Goal: Task Accomplishment & Management: Manage account settings

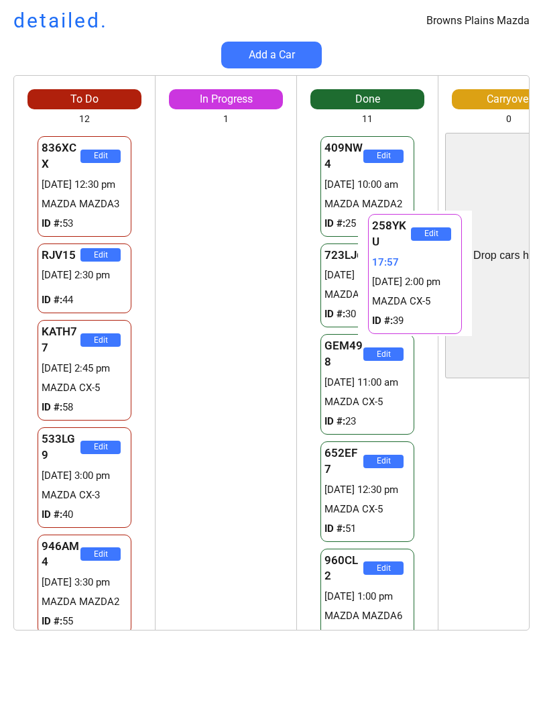
scroll to position [0, 40]
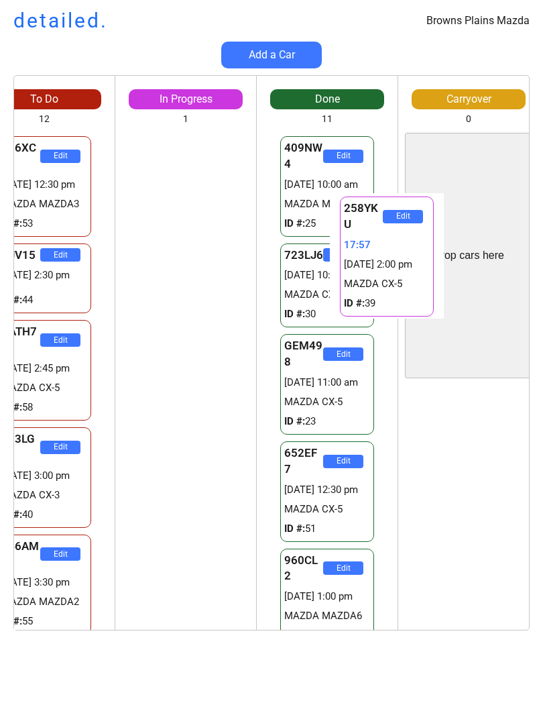
click at [469, 451] on div "Edit" at bounding box center [468, 507] width 141 height 245
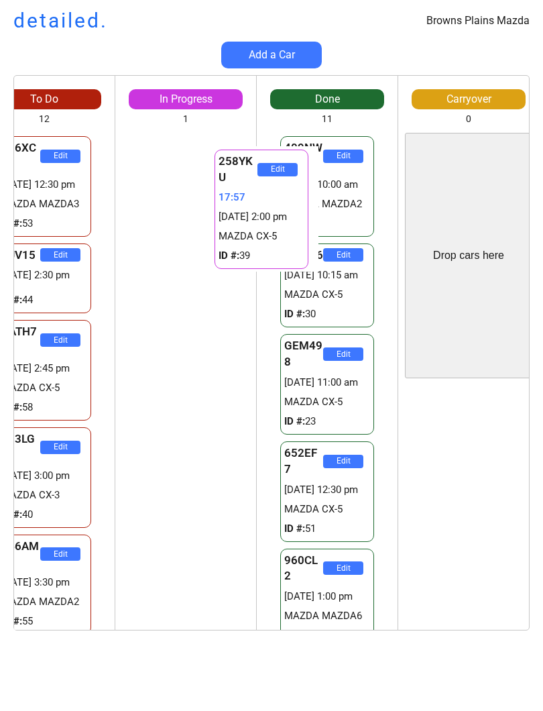
click at [453, 478] on div "Edit" at bounding box center [468, 507] width 141 height 245
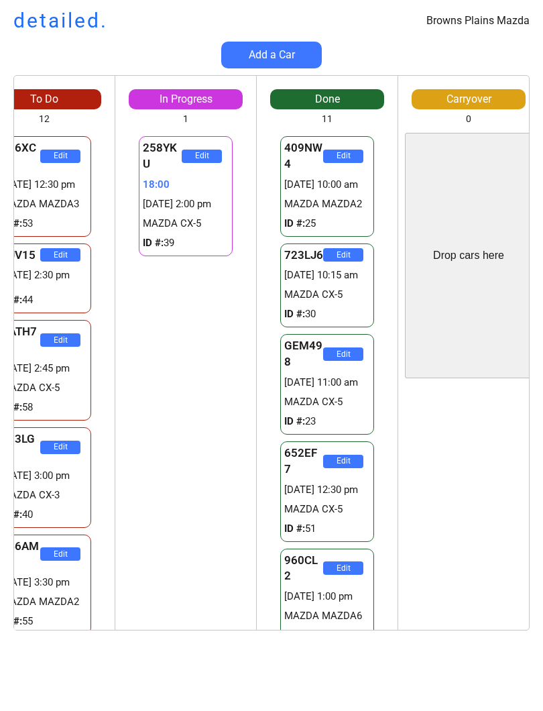
click at [180, 386] on div "258YKU Edit 18:00 [DATE] 2:00 pm MAZDA CX-5 ID #: 39" at bounding box center [185, 381] width 141 height 497
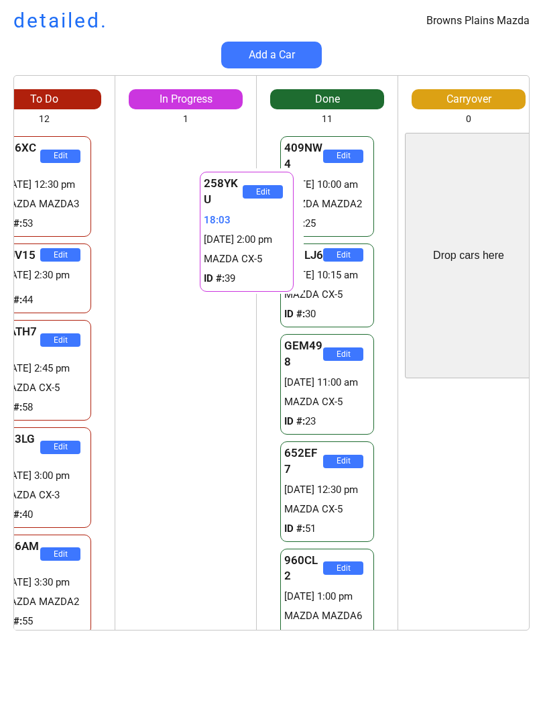
click at [204, 372] on div "258YKU Edit 18:04 [DATE] 2:00 pm MAZDA CX-5 ID #: 39" at bounding box center [185, 381] width 141 height 497
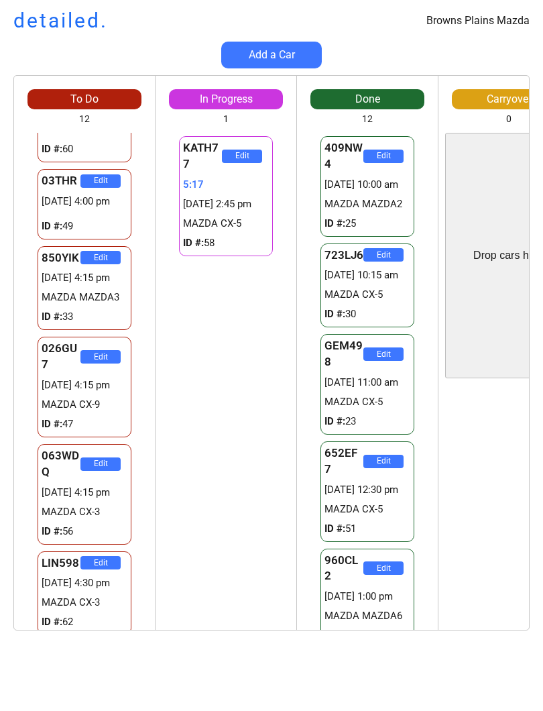
scroll to position [654, 0]
click at [4, 657] on div "Browns Plains Mazda detailed. Add a Car To Do 12 Drop cars here 836XCX Edit [DA…" at bounding box center [271, 355] width 543 height 711
click at [3, 653] on div "Browns Plains Mazda detailed. Add a Car To Do 12 Drop cars here 836XCX Edit [DA…" at bounding box center [271, 355] width 543 height 711
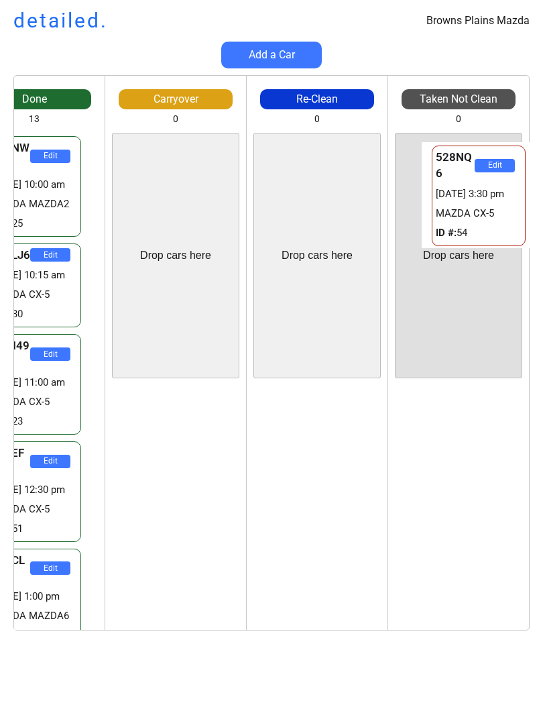
scroll to position [442, 0]
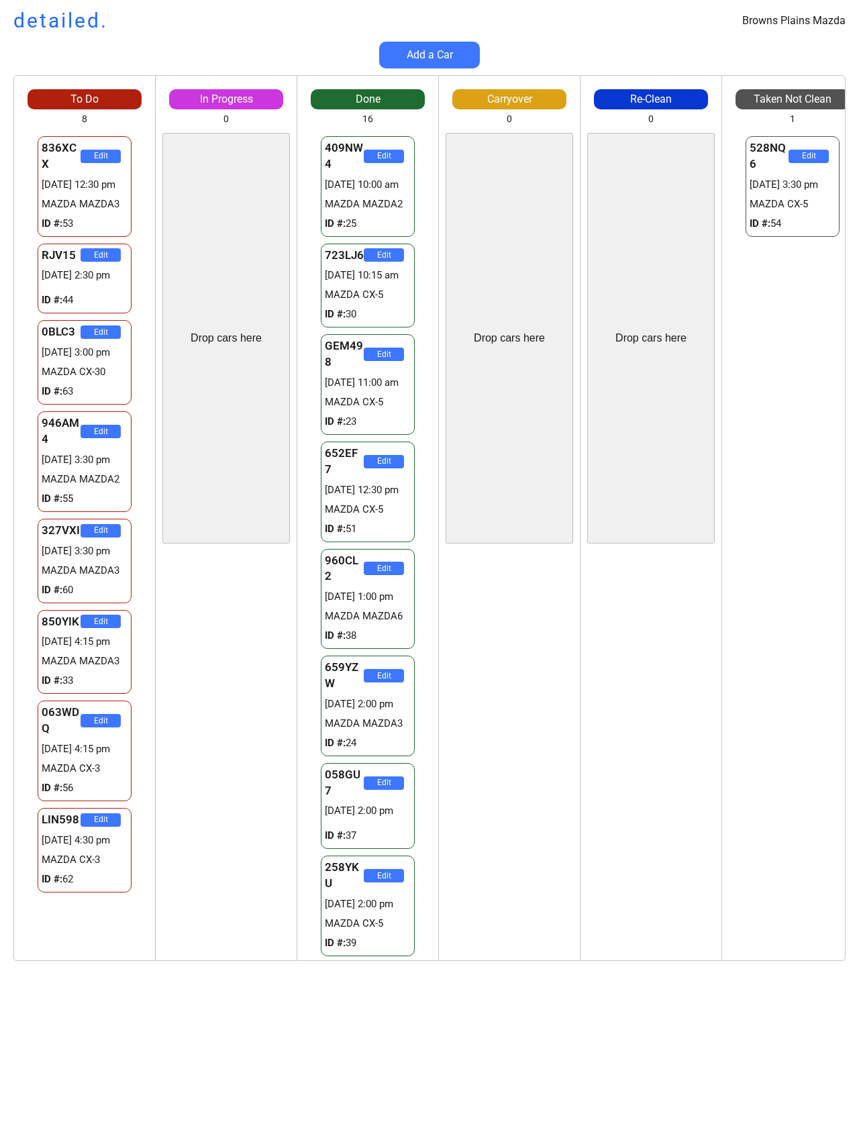
scroll to position [22, 0]
click at [76, 1040] on div "Browns Plains Mazda detailed. Add a Car To Do 8 836XCX Edit 03/10 12:30 pm MAZD…" at bounding box center [429, 562] width 859 height 1124
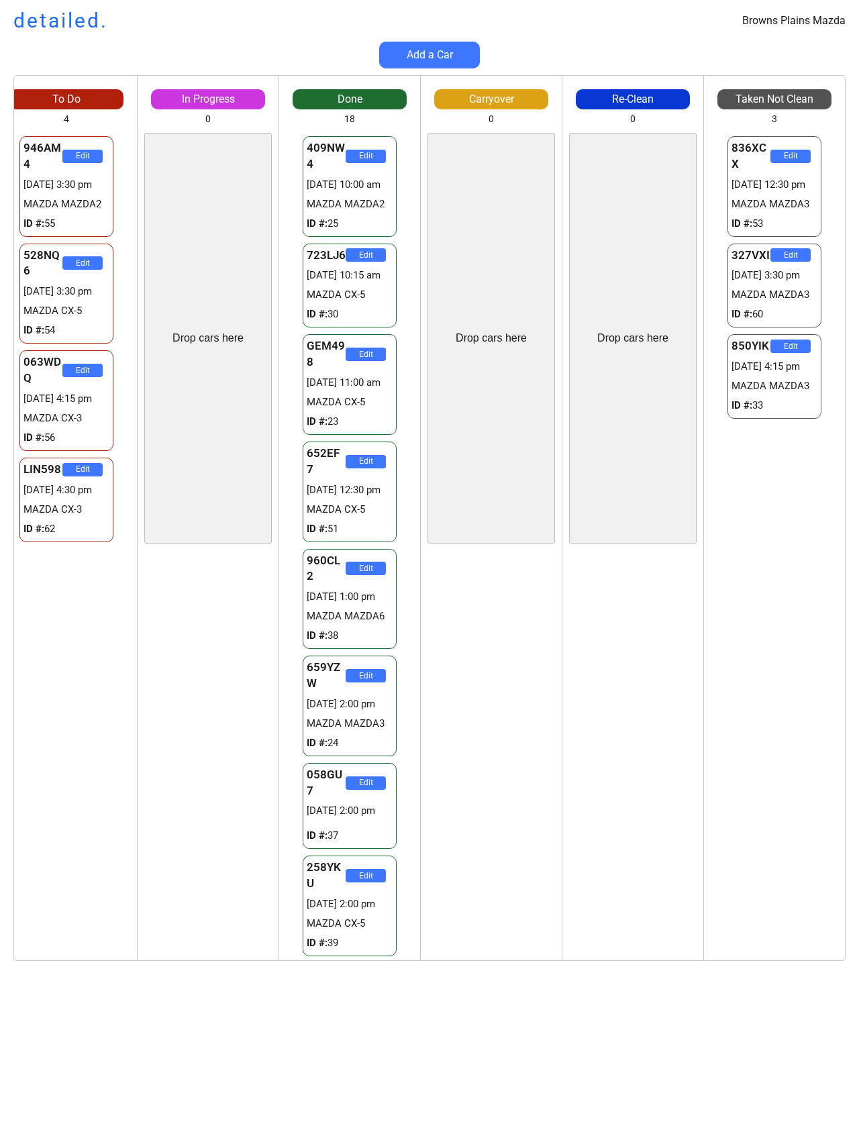
scroll to position [0, 0]
